Goal: Transaction & Acquisition: Book appointment/travel/reservation

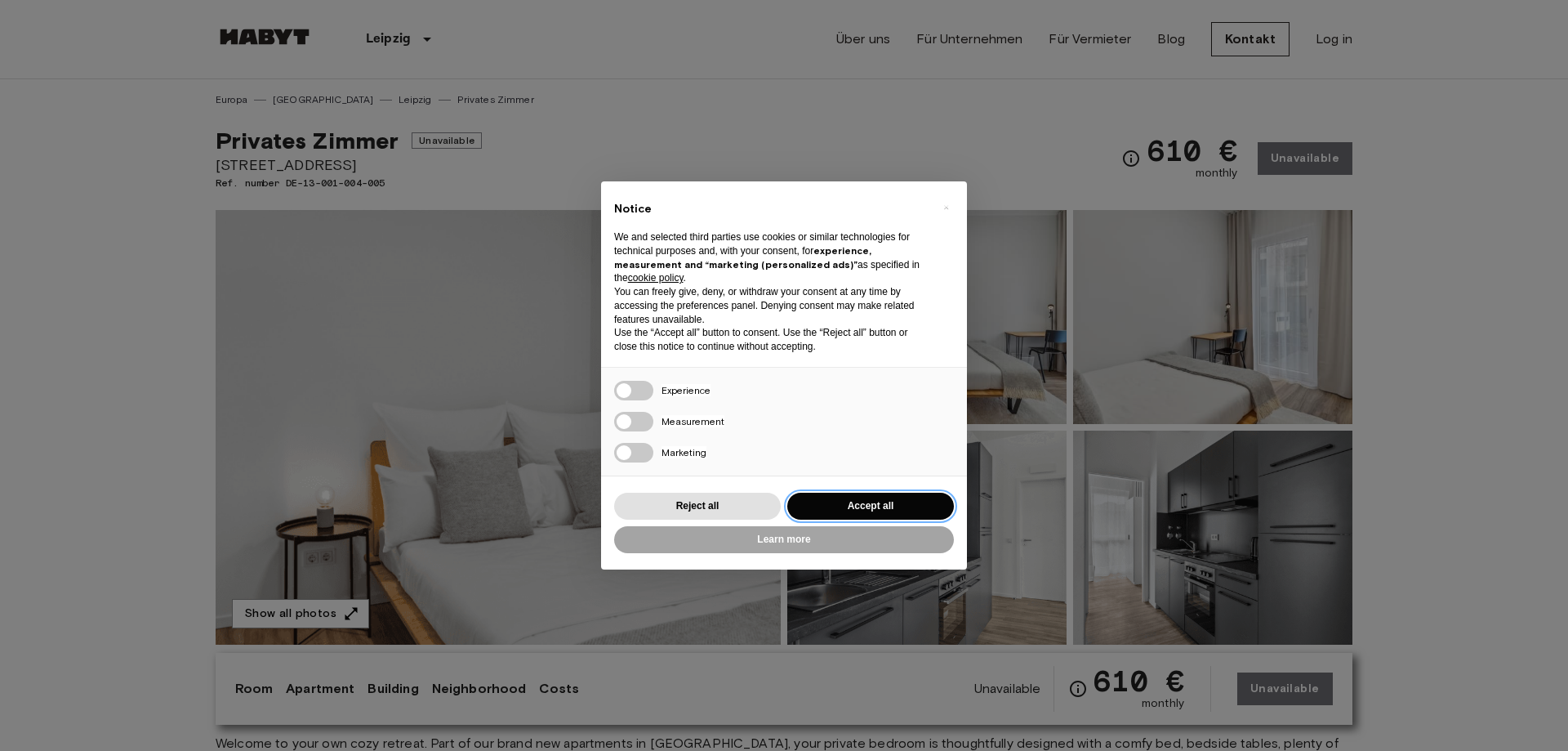
click at [887, 500] on button "Accept all" at bounding box center [871, 506] width 167 height 27
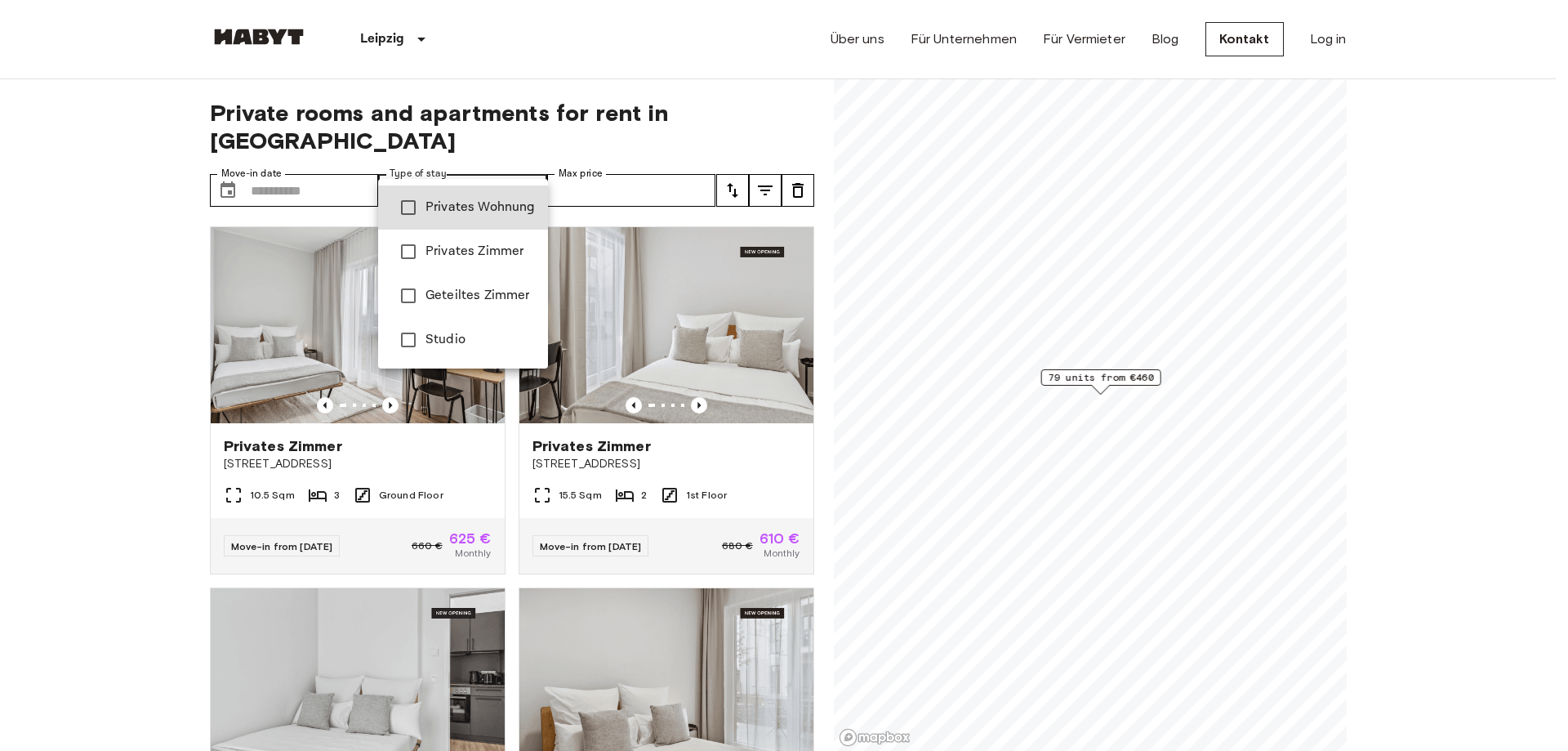
click at [491, 161] on div at bounding box center [784, 376] width 1568 height 751
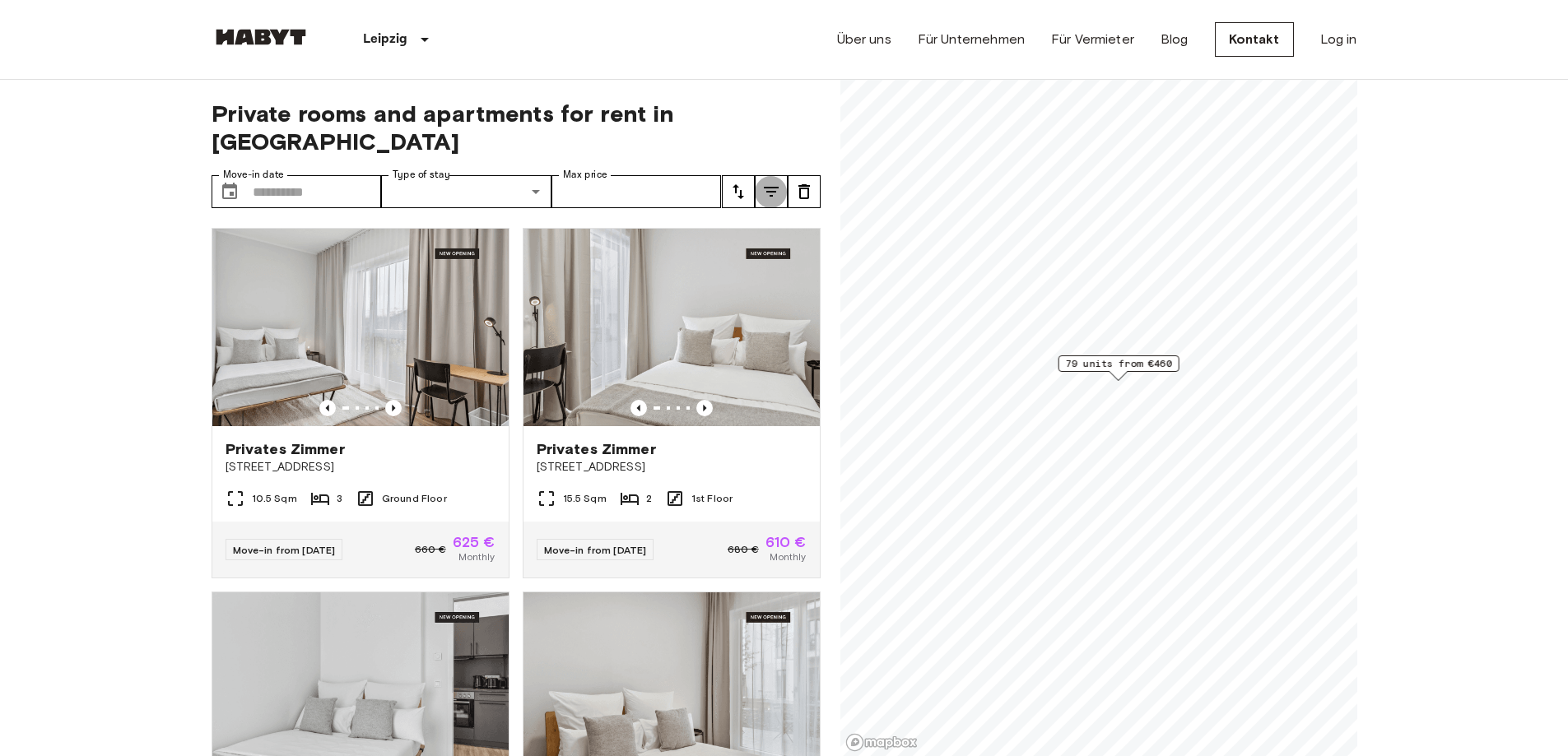
click at [774, 182] on icon "tune" at bounding box center [771, 192] width 20 height 20
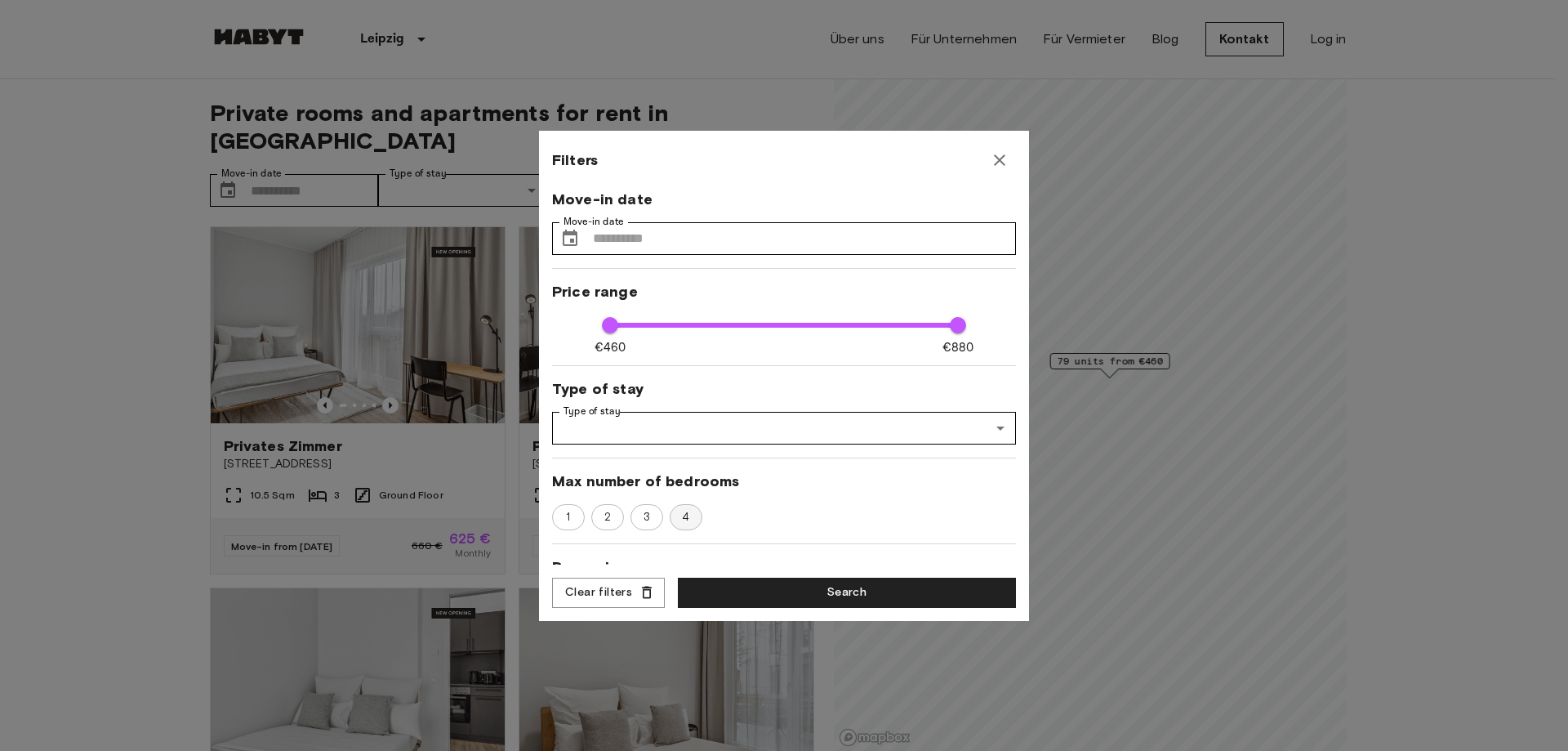
click at [688, 518] on span "4" at bounding box center [685, 517] width 25 height 16
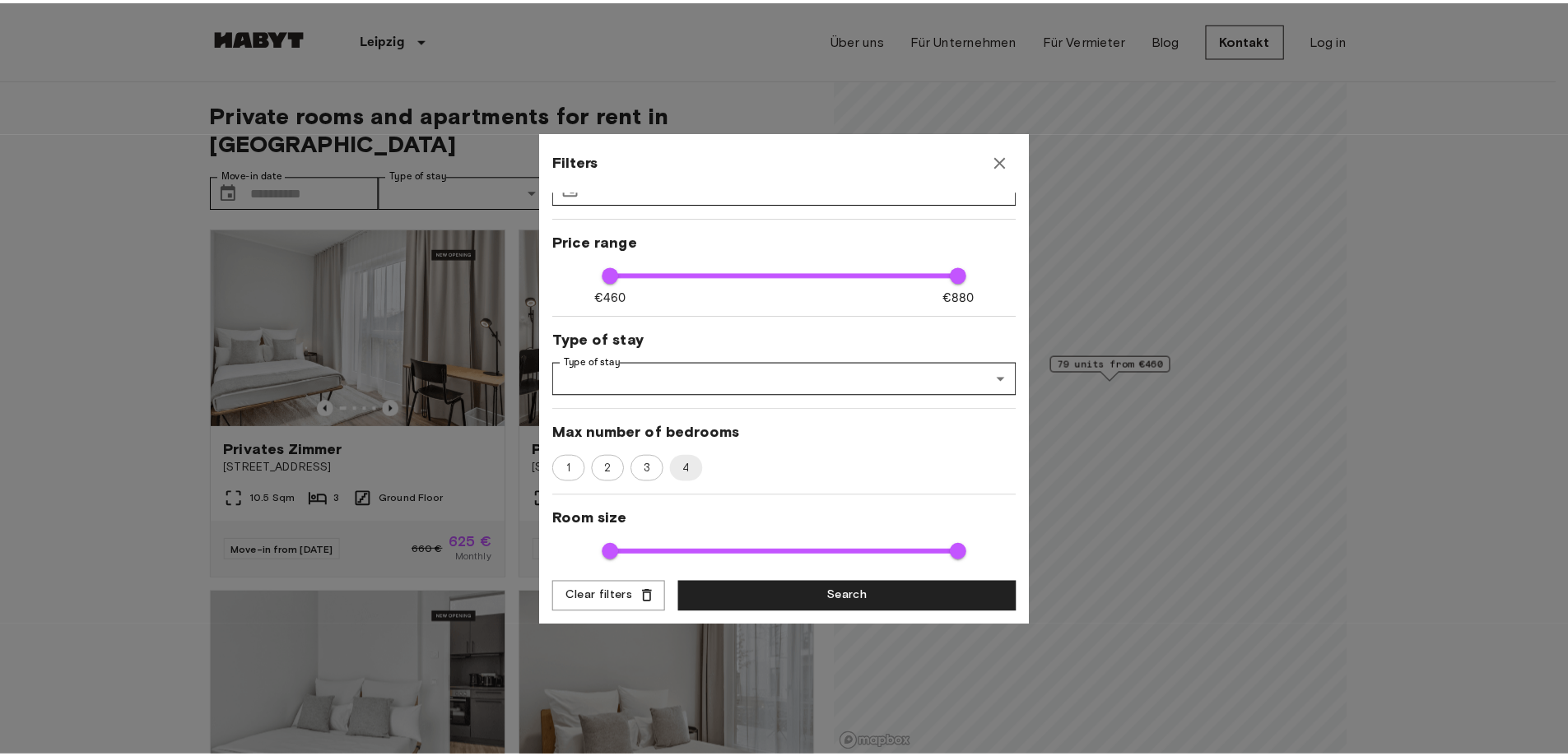
scroll to position [82, 0]
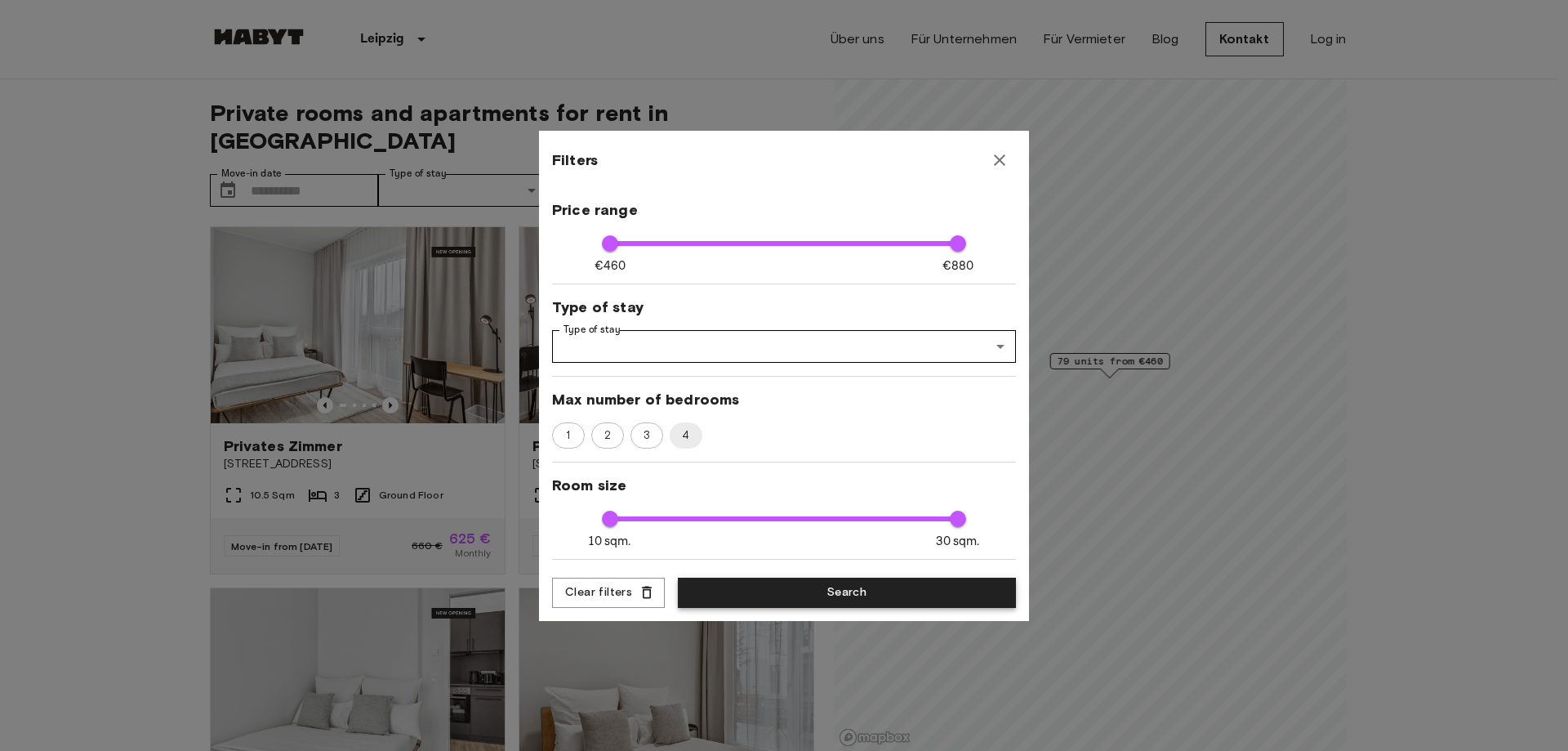
click at [894, 589] on button "Search" at bounding box center [847, 593] width 339 height 31
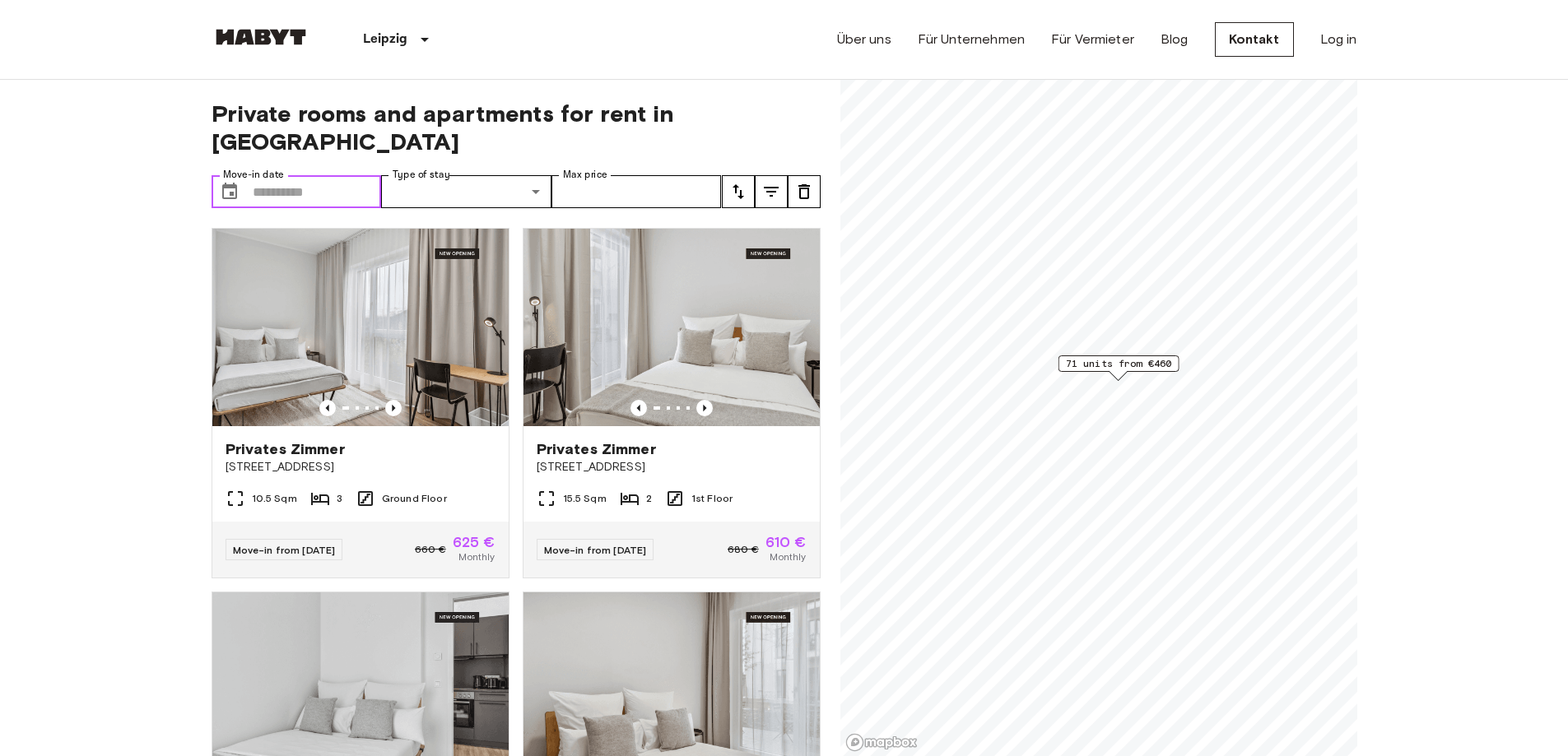
click at [348, 175] on input "Move-in date" at bounding box center [317, 192] width 129 height 33
